Goal: Register for event/course

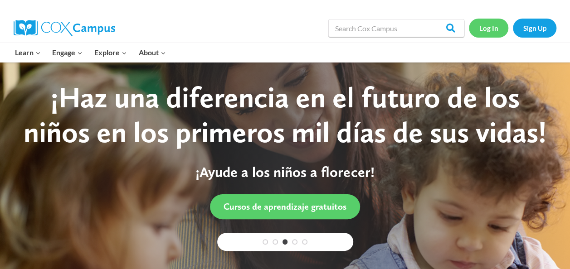
click at [484, 33] on link "Log In" at bounding box center [488, 28] width 39 height 19
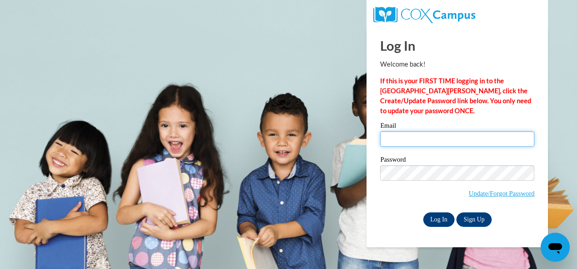
type input "Btaylor12@daltonstate.edu"
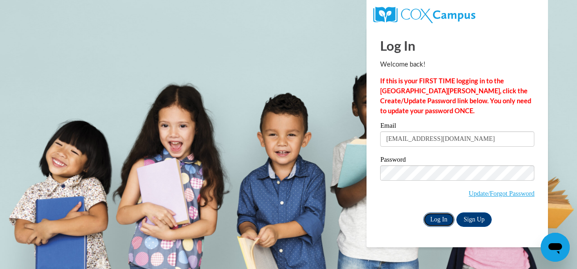
click at [447, 220] on input "Log In" at bounding box center [439, 220] width 32 height 15
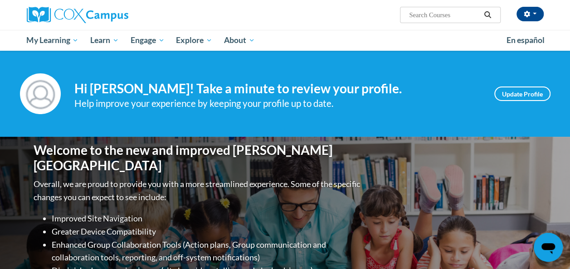
click at [448, 16] on input "Search..." at bounding box center [444, 15] width 73 height 11
type input "dyslexia"
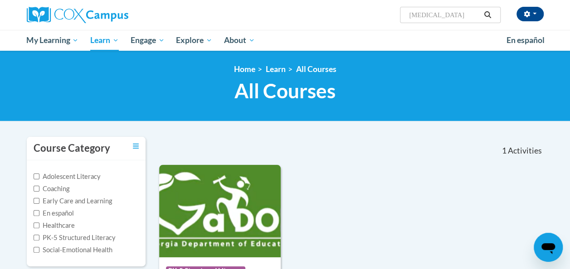
click at [446, 18] on input "dyslexia" at bounding box center [444, 15] width 73 height 11
type input "d"
type input "vocabulary instruction"
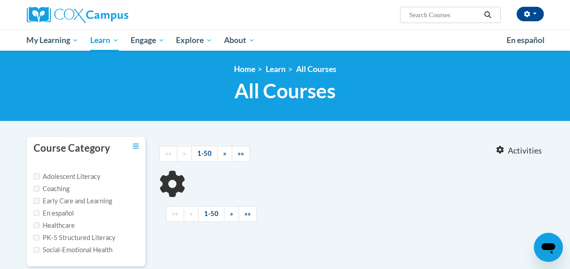
type input "vocabulary instruction"
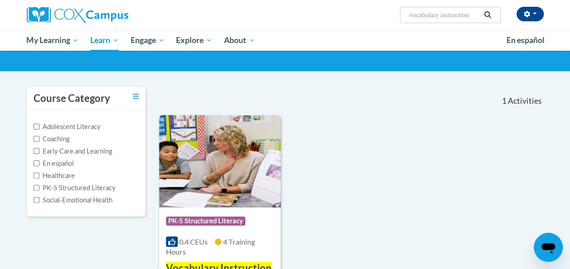
scroll to position [86, 0]
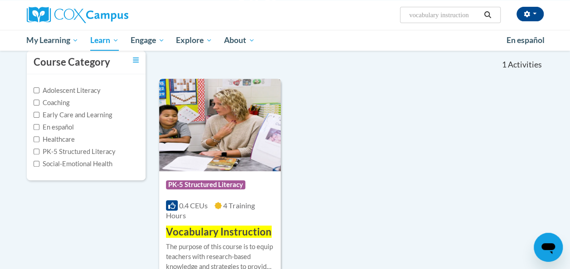
click at [231, 216] on div "0.4 CEUs 4 Training Hours" at bounding box center [220, 211] width 108 height 20
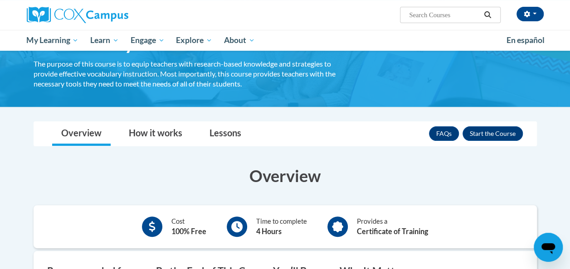
scroll to position [63, 0]
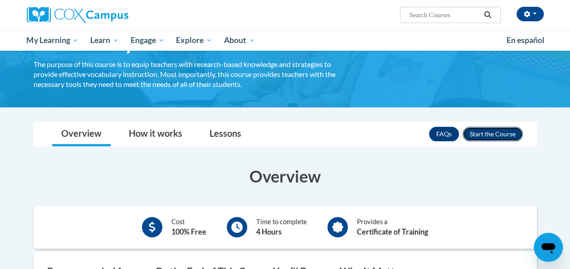
click at [500, 137] on button "Enroll" at bounding box center [493, 134] width 60 height 15
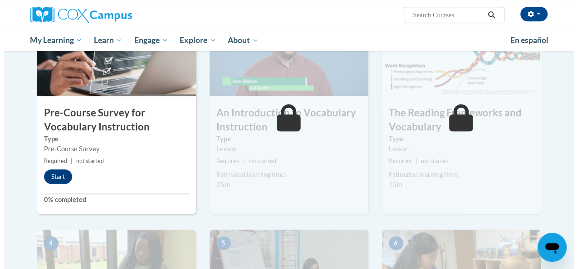
scroll to position [232, 0]
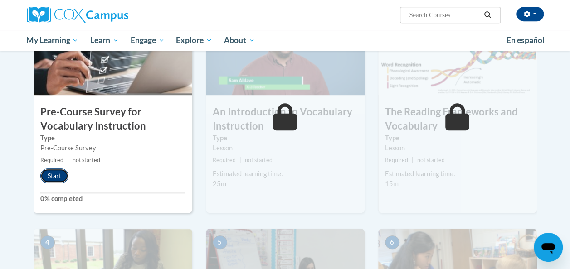
click at [58, 181] on button "Start" at bounding box center [54, 176] width 28 height 15
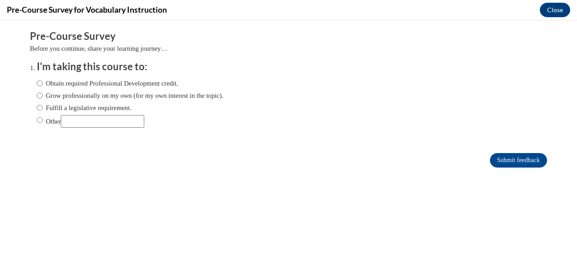
scroll to position [0, 0]
click at [154, 82] on label "Obtain required Professional Development credit." at bounding box center [108, 83] width 142 height 10
click at [43, 82] on input "Obtain required Professional Development credit." at bounding box center [40, 83] width 6 height 10
radio input "true"
click at [494, 156] on input "Submit feedback" at bounding box center [518, 160] width 57 height 15
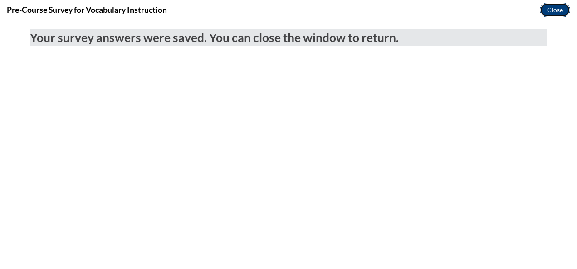
click at [560, 10] on button "Close" at bounding box center [555, 10] width 30 height 15
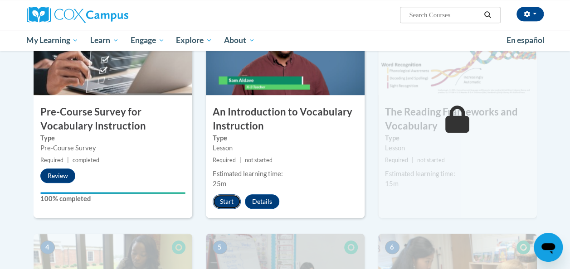
click at [225, 199] on button "Start" at bounding box center [227, 202] width 28 height 15
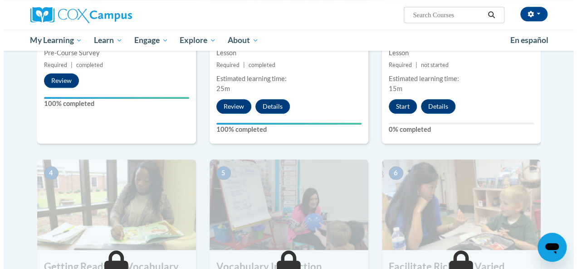
scroll to position [329, 0]
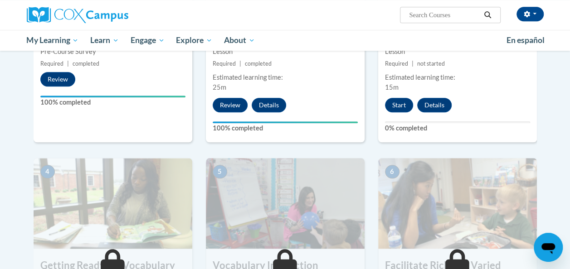
click at [403, 97] on div "3 The Reading Frameworks and Vocabulary Type Lesson Required | not started Esti…" at bounding box center [457, 25] width 159 height 235
click at [395, 106] on button "Start" at bounding box center [399, 105] width 28 height 15
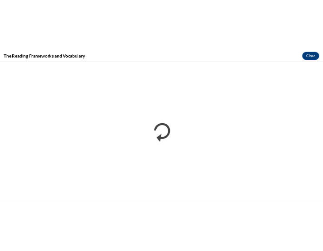
scroll to position [0, 0]
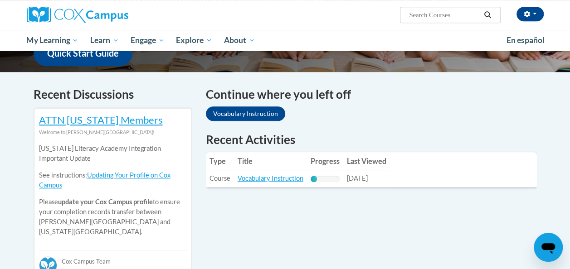
scroll to position [253, 0]
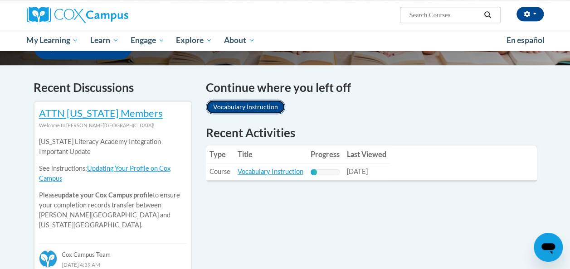
click at [244, 107] on link "Vocabulary Instruction" at bounding box center [245, 107] width 79 height 15
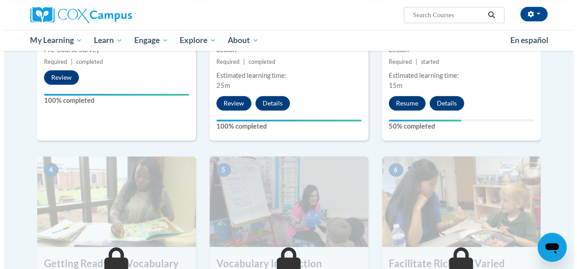
scroll to position [330, 0]
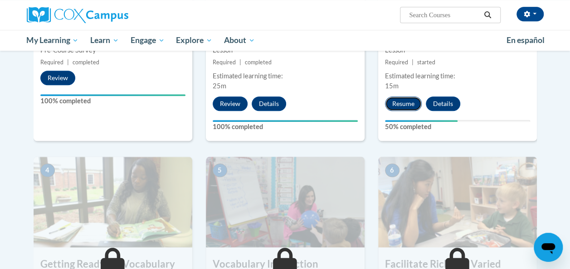
click at [400, 103] on button "Resume" at bounding box center [403, 104] width 37 height 15
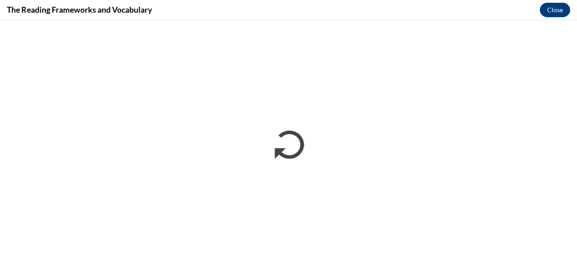
scroll to position [0, 0]
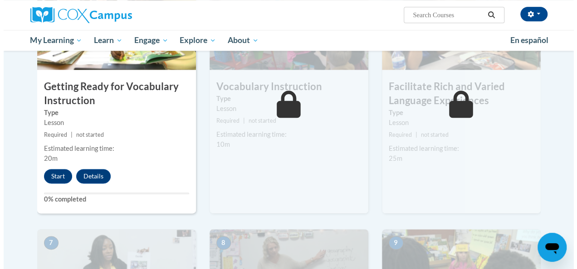
scroll to position [509, 0]
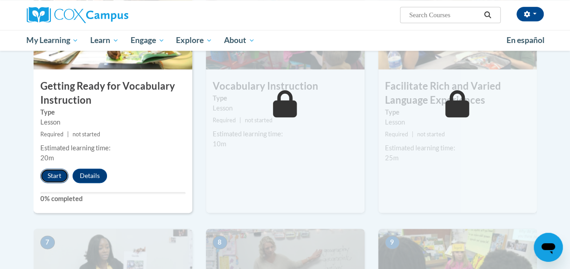
click at [52, 180] on button "Start" at bounding box center [54, 176] width 28 height 15
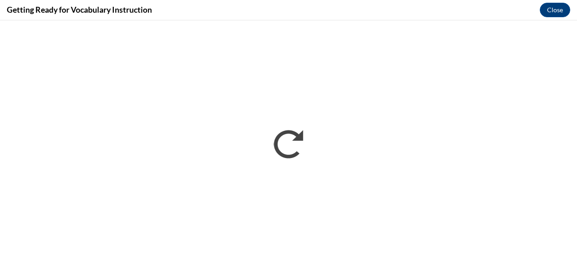
scroll to position [0, 0]
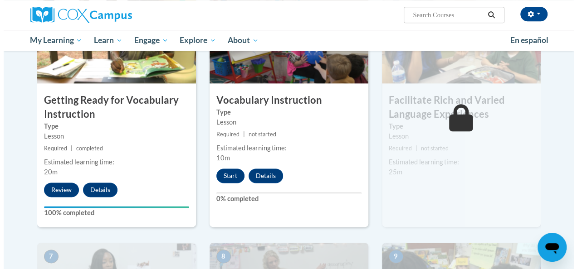
scroll to position [547, 0]
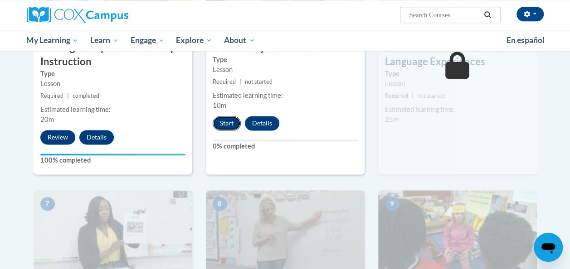
click at [219, 123] on button "Start" at bounding box center [227, 123] width 28 height 15
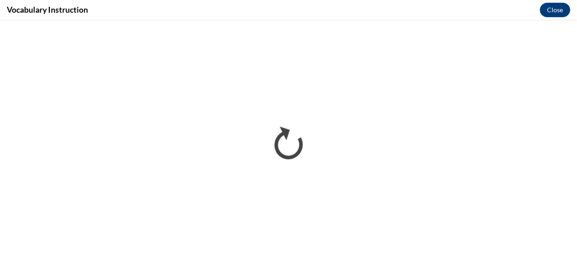
scroll to position [0, 0]
